Goal: Complete application form

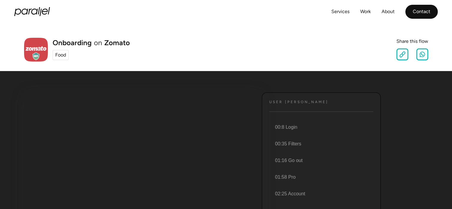
click at [433, 12] on link "Contact" at bounding box center [421, 12] width 32 height 14
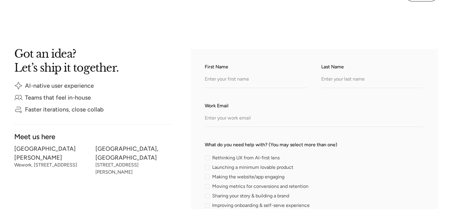
scroll to position [101, 0]
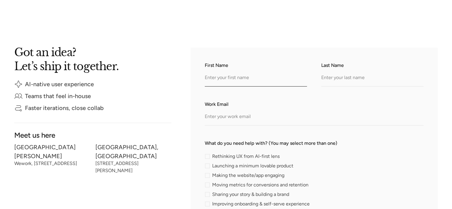
click at [241, 77] on input "First Name" at bounding box center [256, 78] width 102 height 16
type input "[PERSON_NAME]"
click at [335, 81] on input "Last Name" at bounding box center [372, 78] width 102 height 16
click at [334, 78] on input "Last Name" at bounding box center [372, 78] width 102 height 16
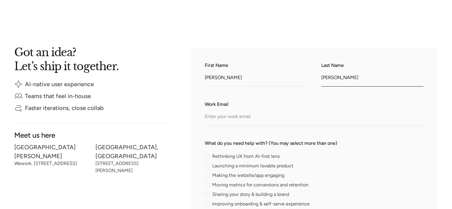
type input "[PERSON_NAME]"
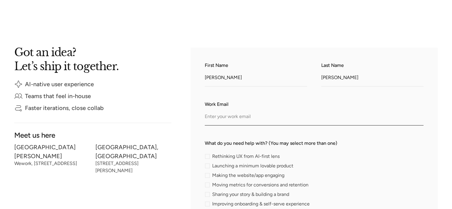
click at [228, 116] on input "Work Email" at bounding box center [314, 117] width 219 height 16
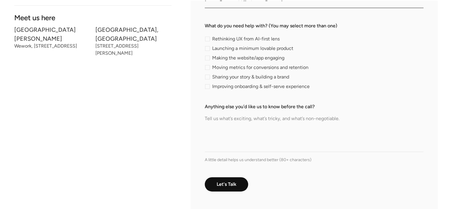
scroll to position [220, 0]
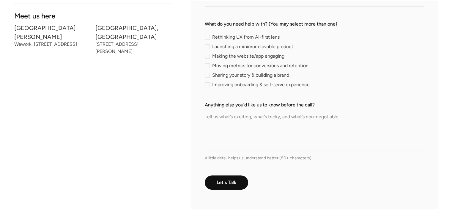
type input "[EMAIL_ADDRESS][DOMAIN_NAME]"
click at [207, 84] on div "contact-form" at bounding box center [207, 84] width 5 height 5
click at [207, 84] on input "Improving onboarding & self-serve experience" at bounding box center [207, 85] width 4 height 4
checkbox input "true"
click at [225, 149] on textarea "Anything else you’d like us to know before the call?" at bounding box center [314, 129] width 219 height 42
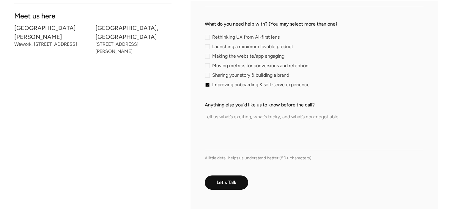
click at [218, 146] on textarea "Anything else you’d like us to know before the call?" at bounding box center [314, 129] width 219 height 42
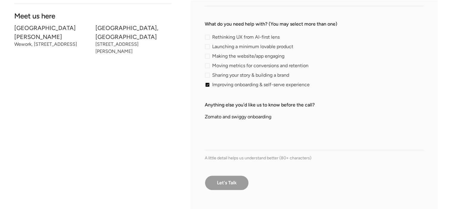
type textarea "Zomato and swiggy onboarding"
click at [229, 184] on input "Let's Talk" at bounding box center [227, 182] width 44 height 15
